Goal: Find specific page/section: Find specific page/section

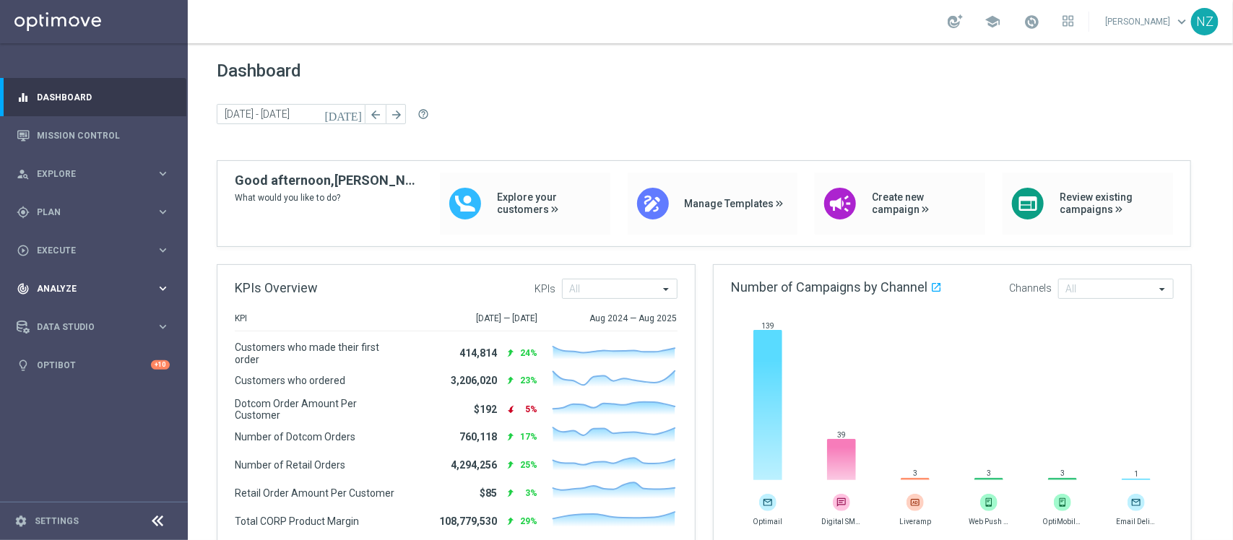
click at [69, 293] on span "Analyze" at bounding box center [96, 289] width 119 height 9
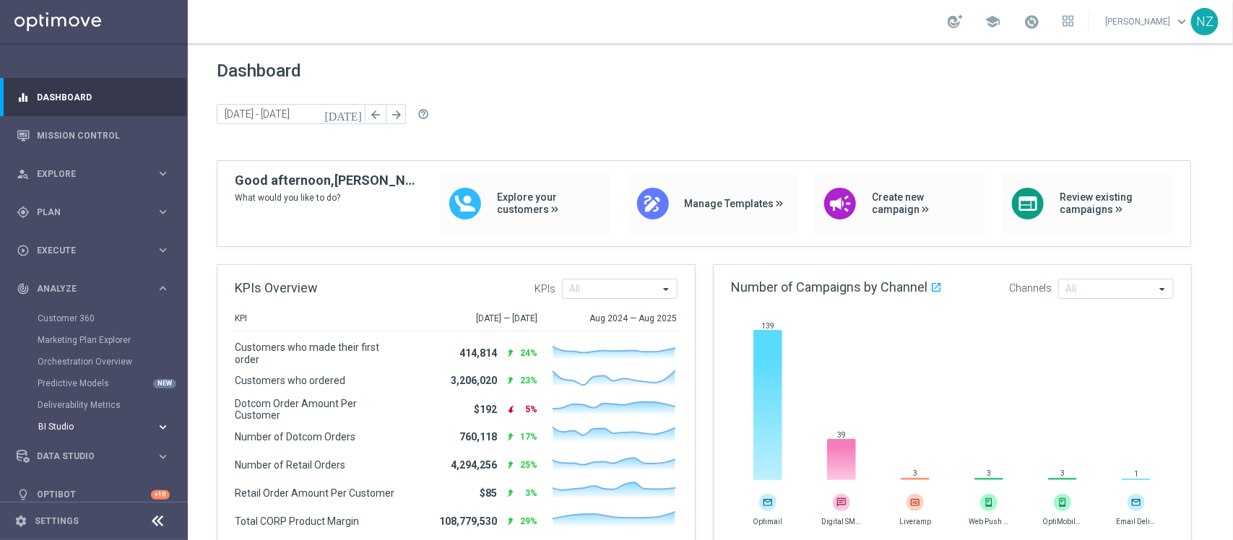
click at [80, 424] on span "BI Studio" at bounding box center [89, 427] width 103 height 9
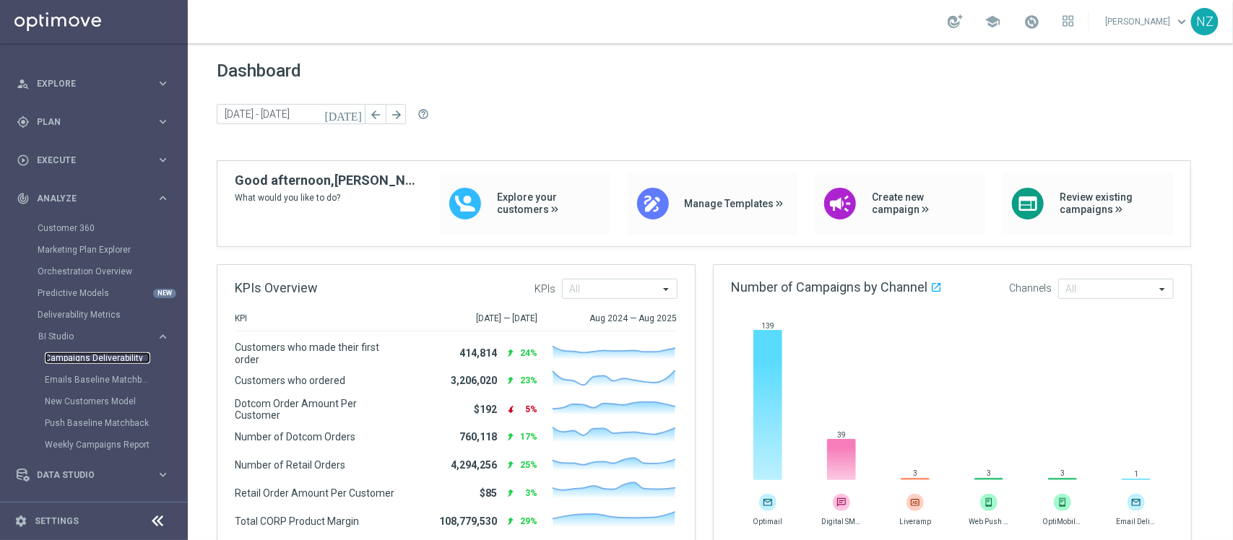
click at [103, 353] on link "Campaigns Deliverability" at bounding box center [97, 359] width 105 height 12
